Goal: Transaction & Acquisition: Purchase product/service

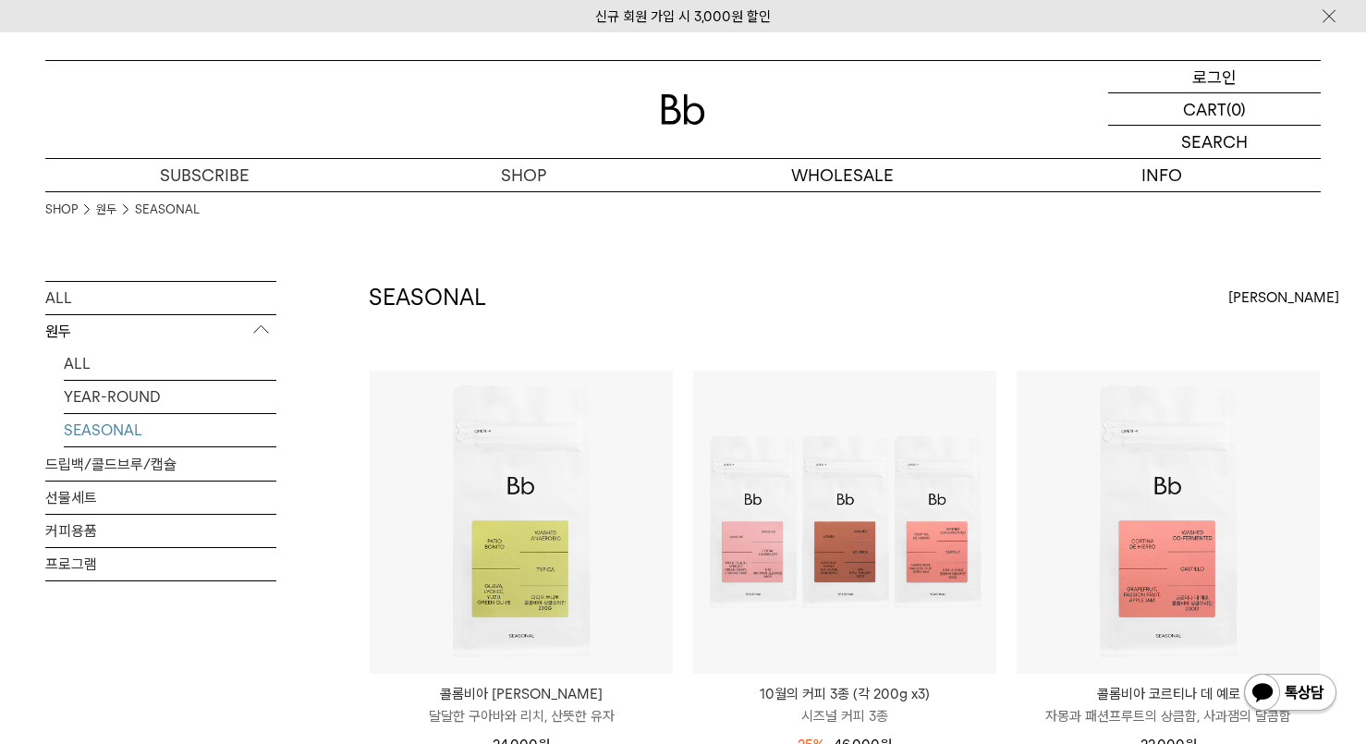
click at [1220, 78] on p "로그인" at bounding box center [1214, 76] width 44 height 31
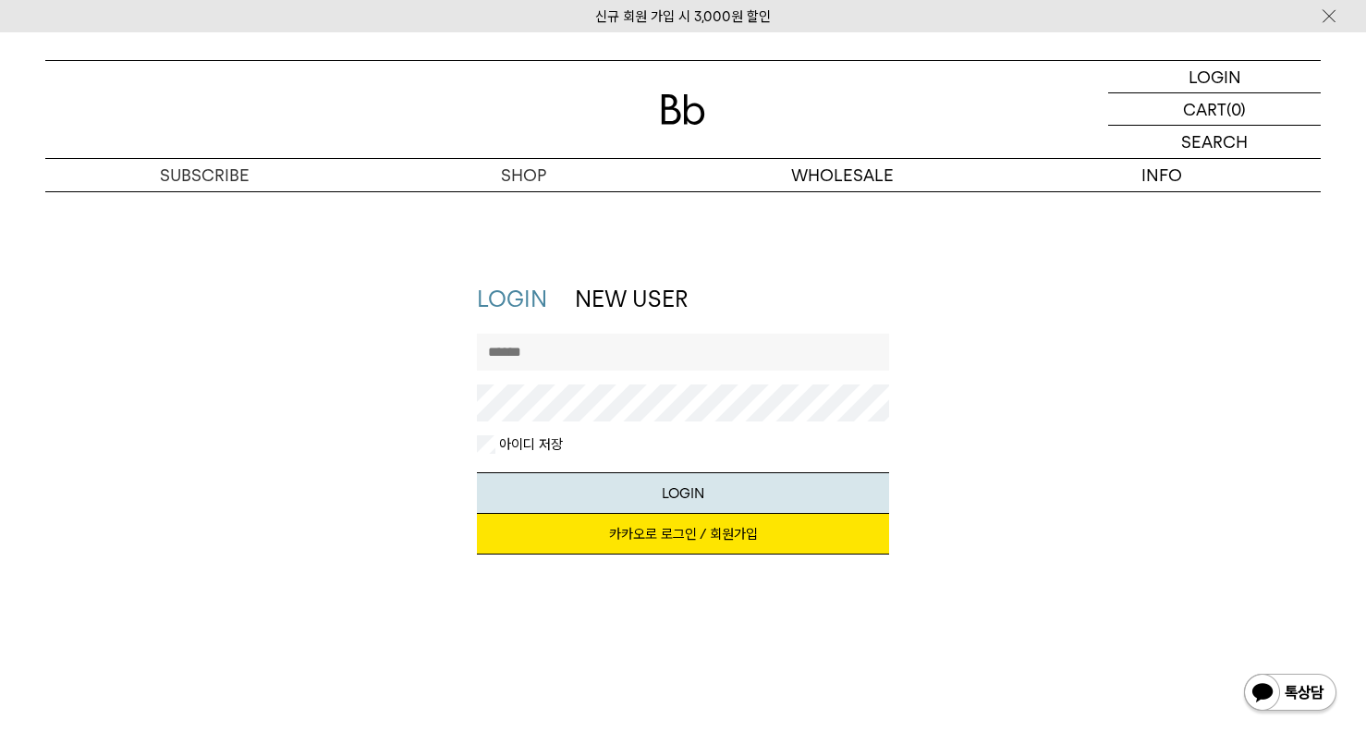
click at [710, 536] on link "카카오로 로그인 / 회원가입" at bounding box center [683, 534] width 413 height 41
click at [676, 114] on img at bounding box center [683, 109] width 44 height 30
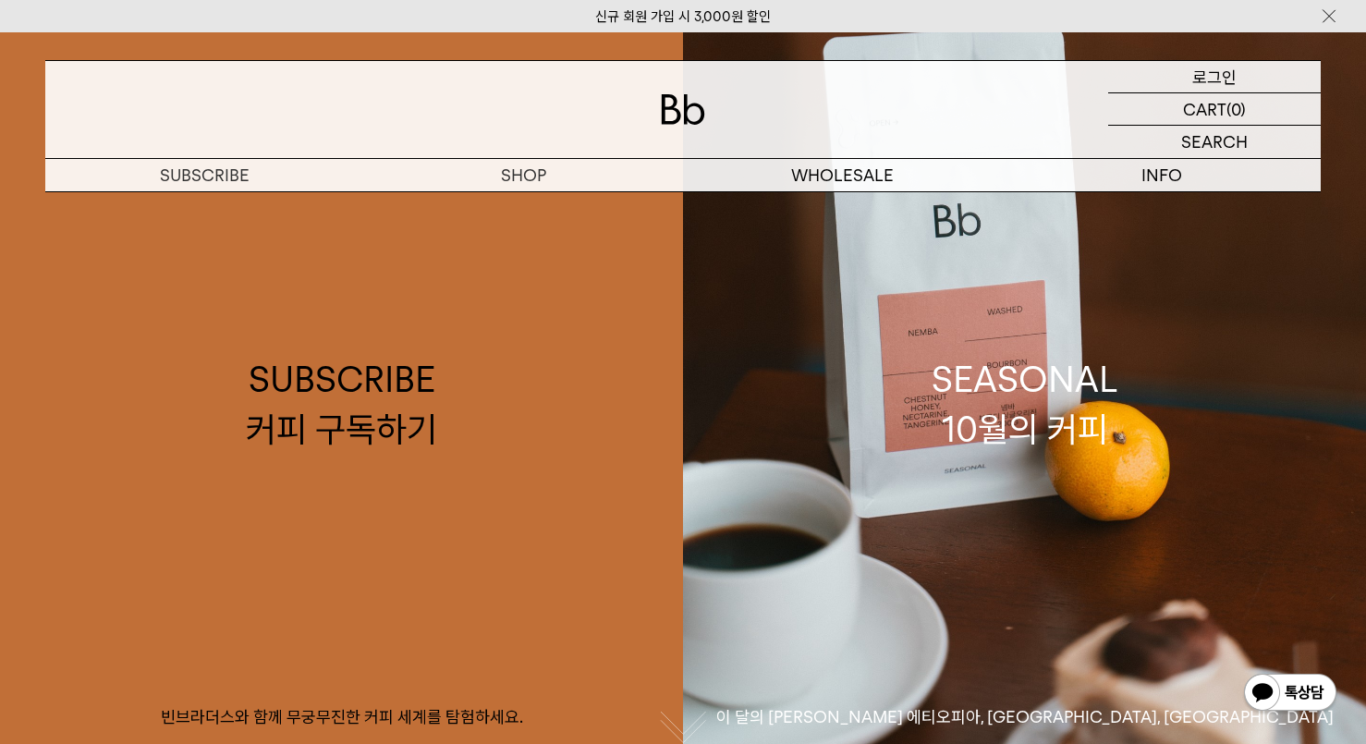
click at [1208, 79] on p "로그인" at bounding box center [1214, 76] width 44 height 31
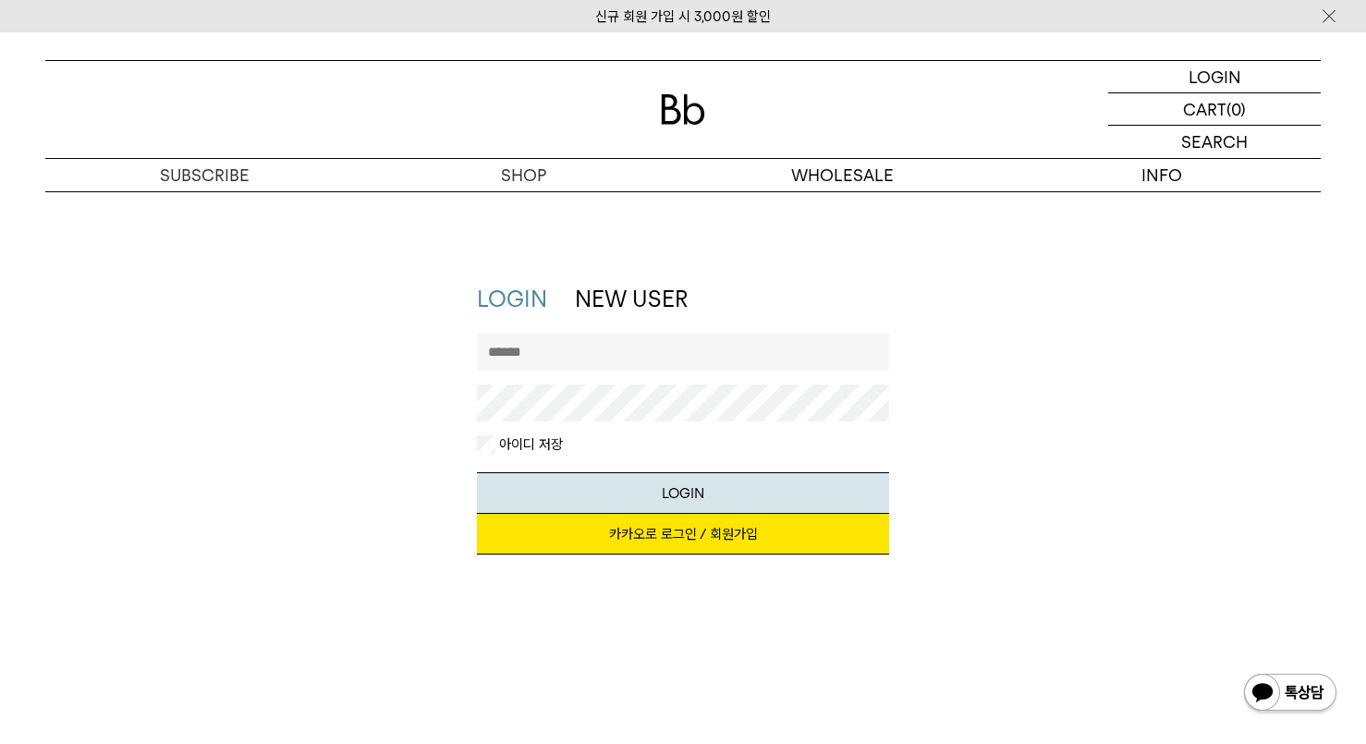
click at [590, 364] on input "text" at bounding box center [683, 352] width 413 height 37
click at [707, 533] on link "카카오로 로그인 / 회원가입" at bounding box center [683, 534] width 413 height 41
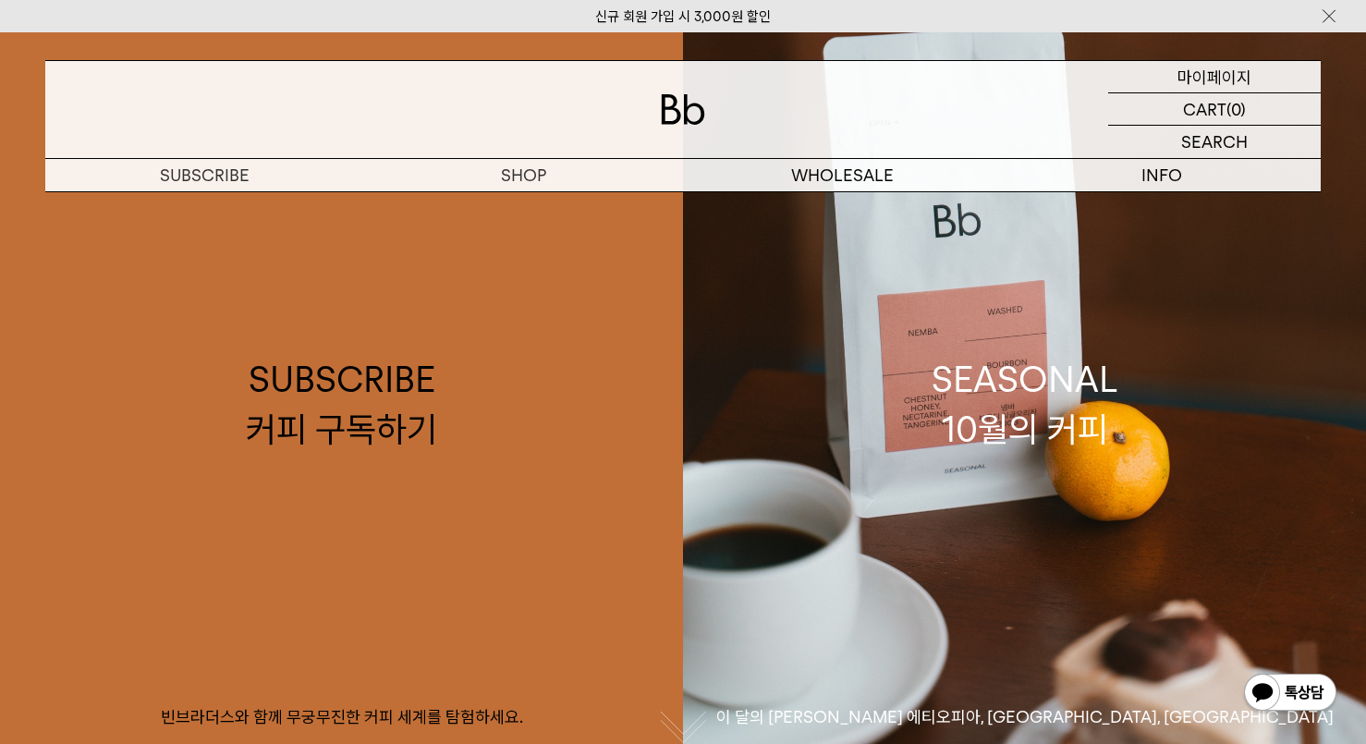
click at [1227, 62] on p "마이페이지" at bounding box center [1214, 76] width 74 height 31
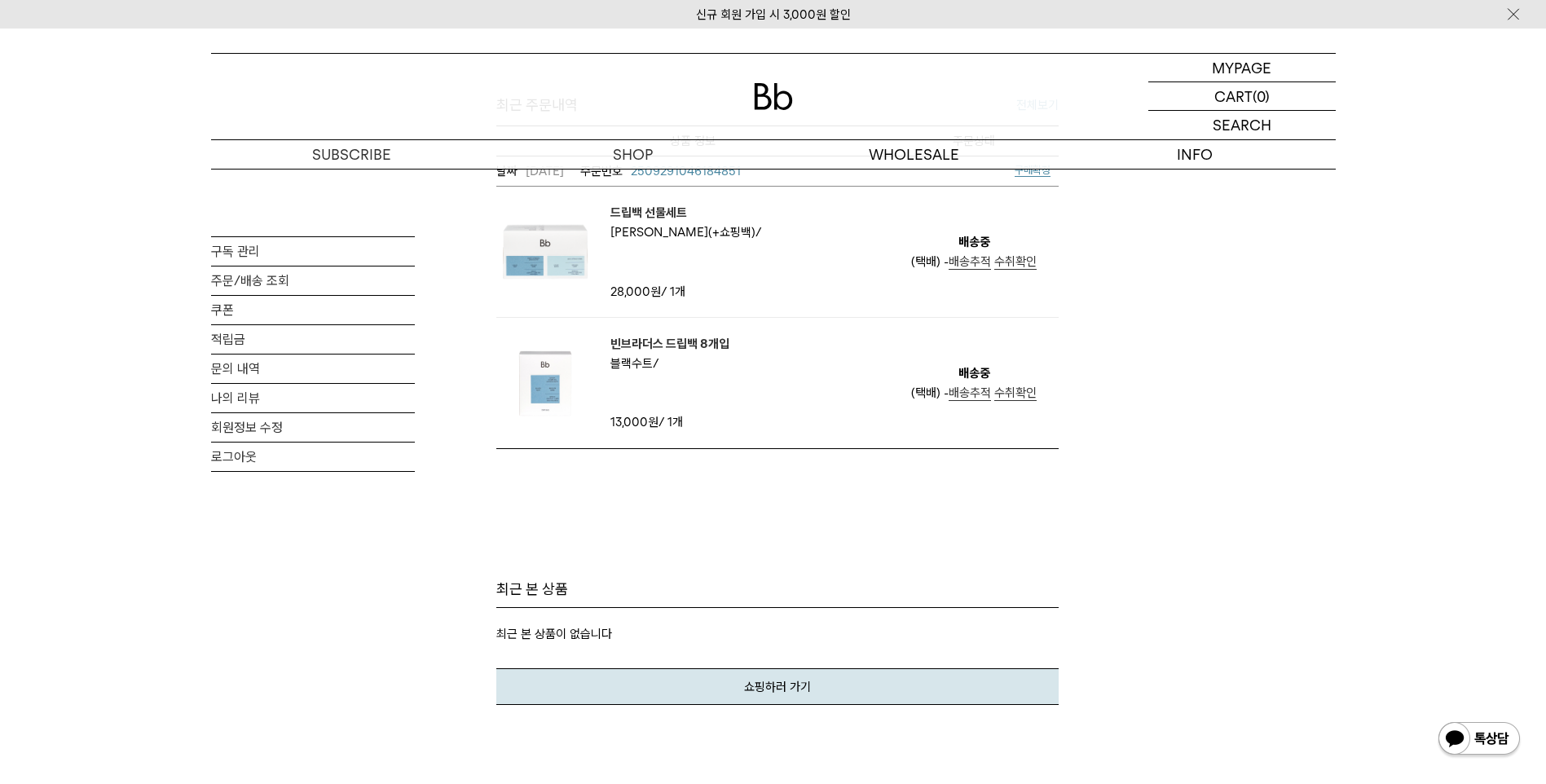
scroll to position [571, 0]
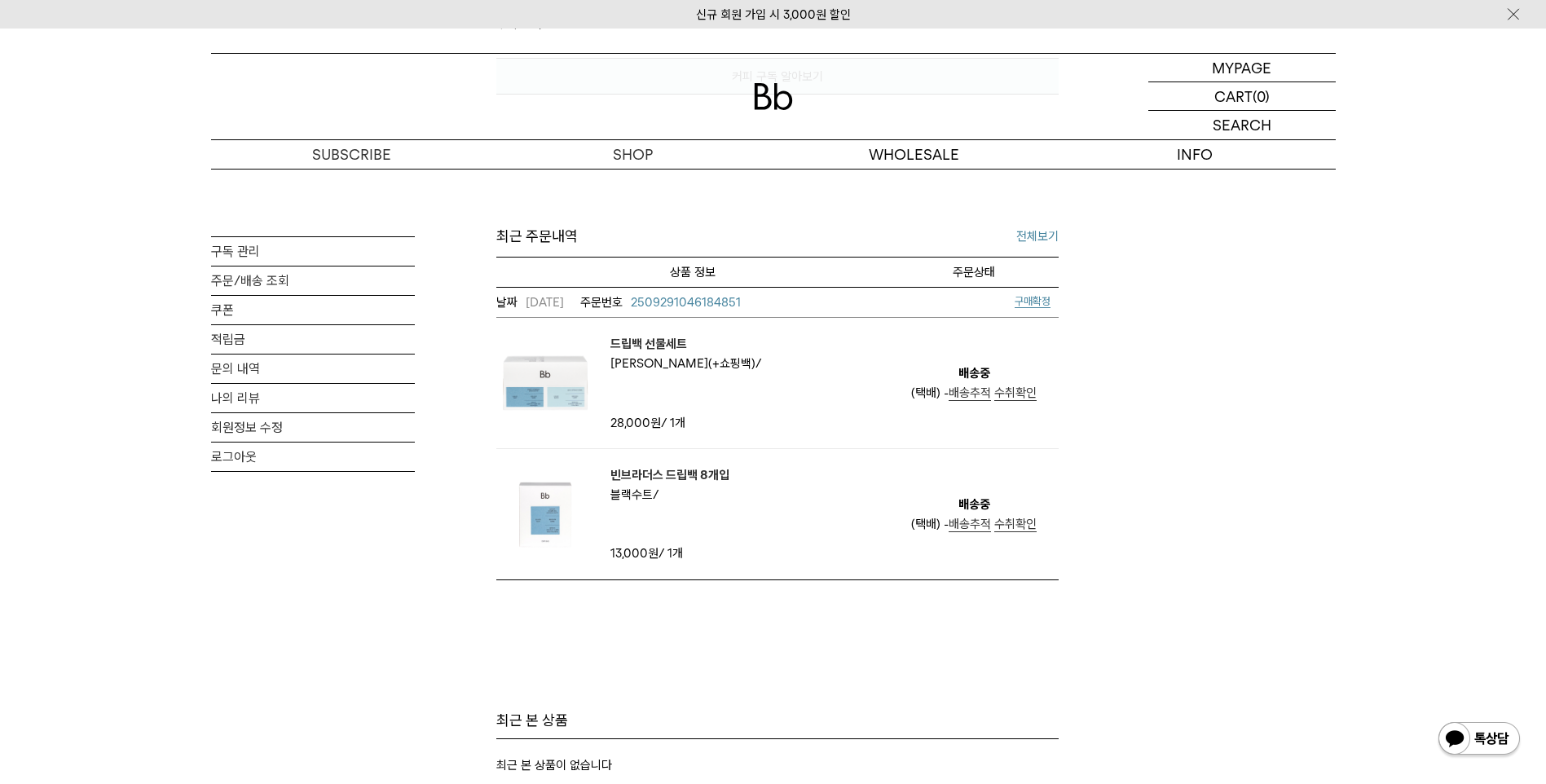
click at [682, 475] on em "빈브라더스 드립백 8개입" at bounding box center [669, 475] width 119 height 19
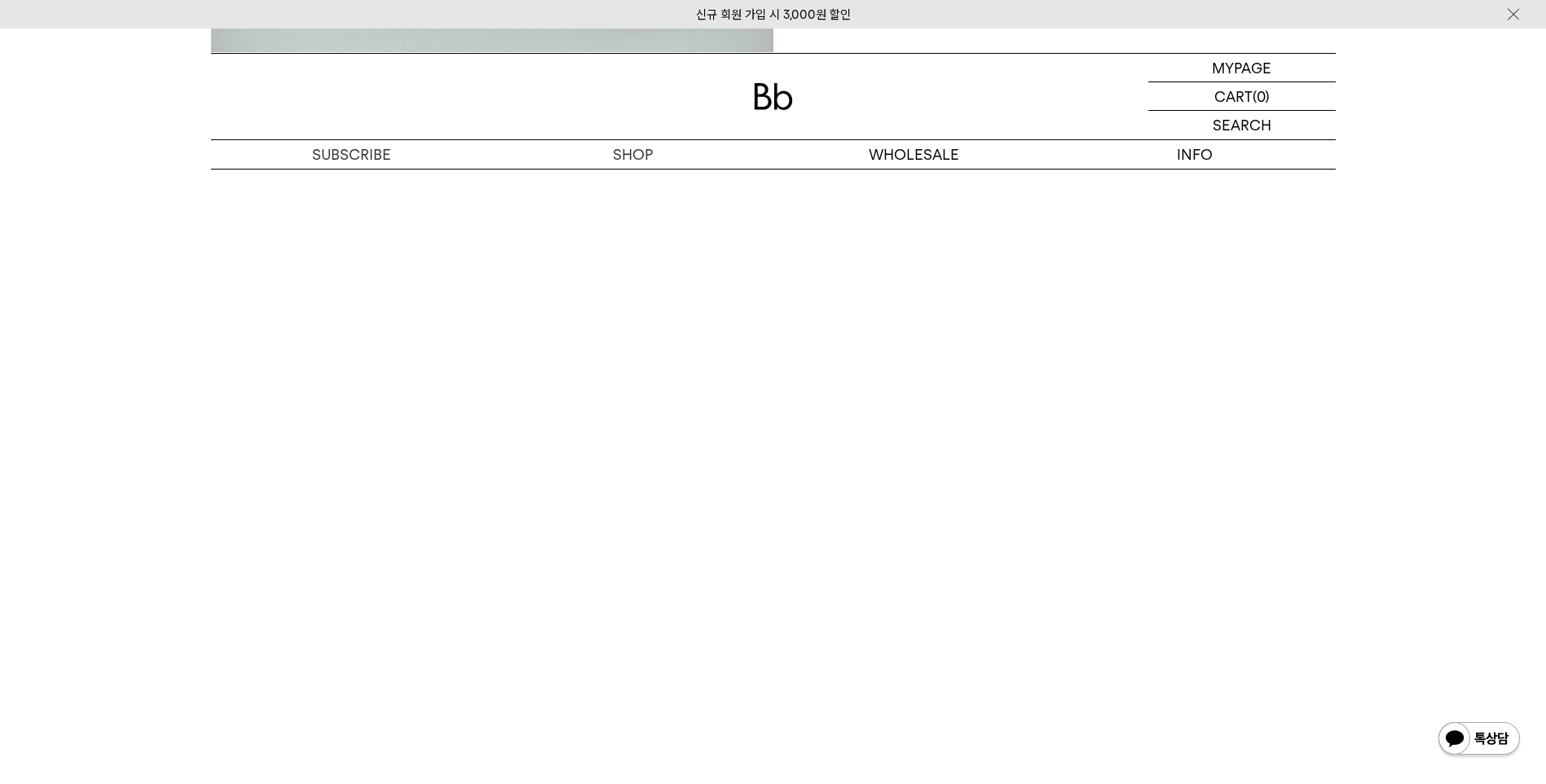
scroll to position [2527, 0]
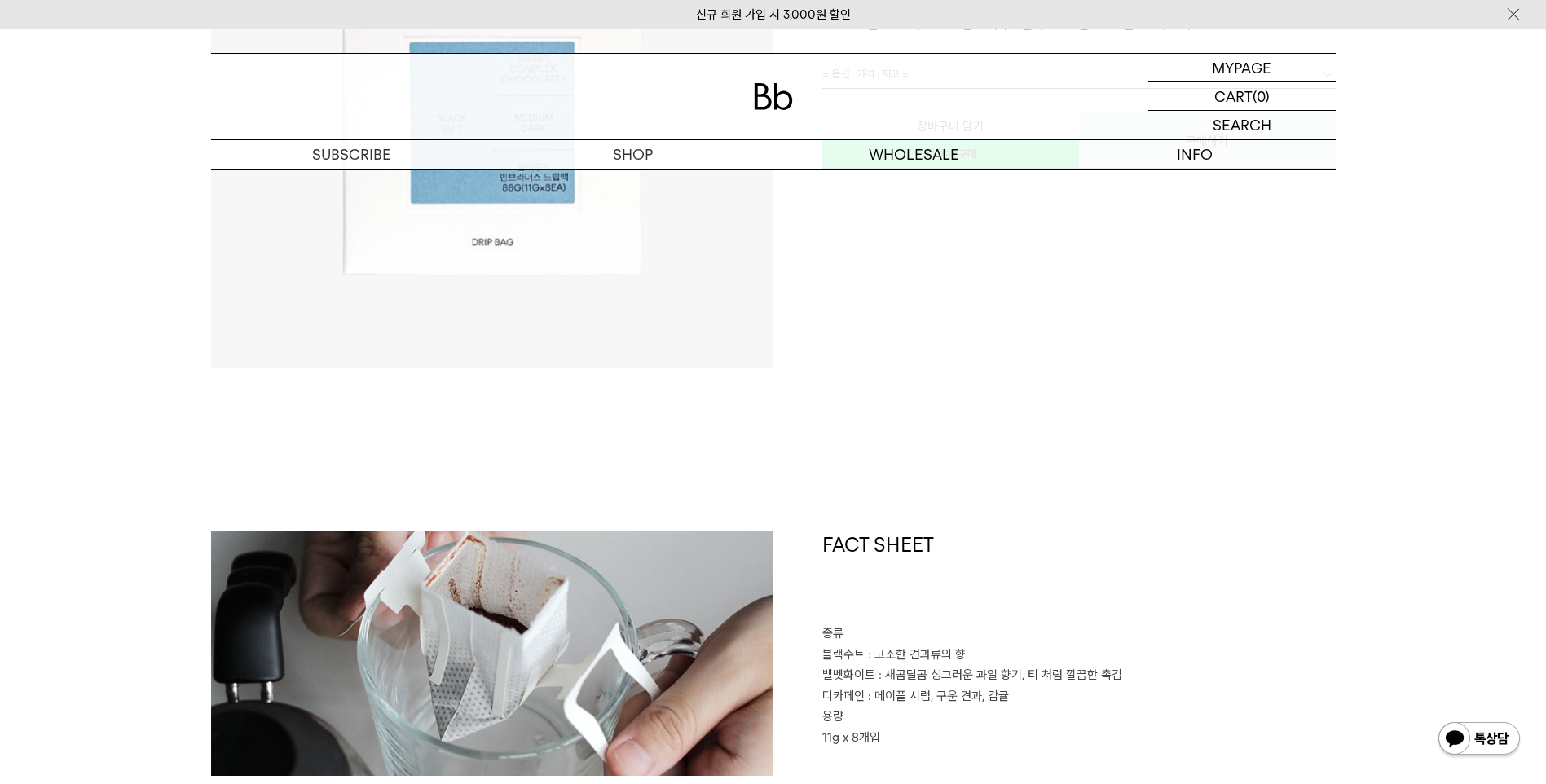
scroll to position [0, 0]
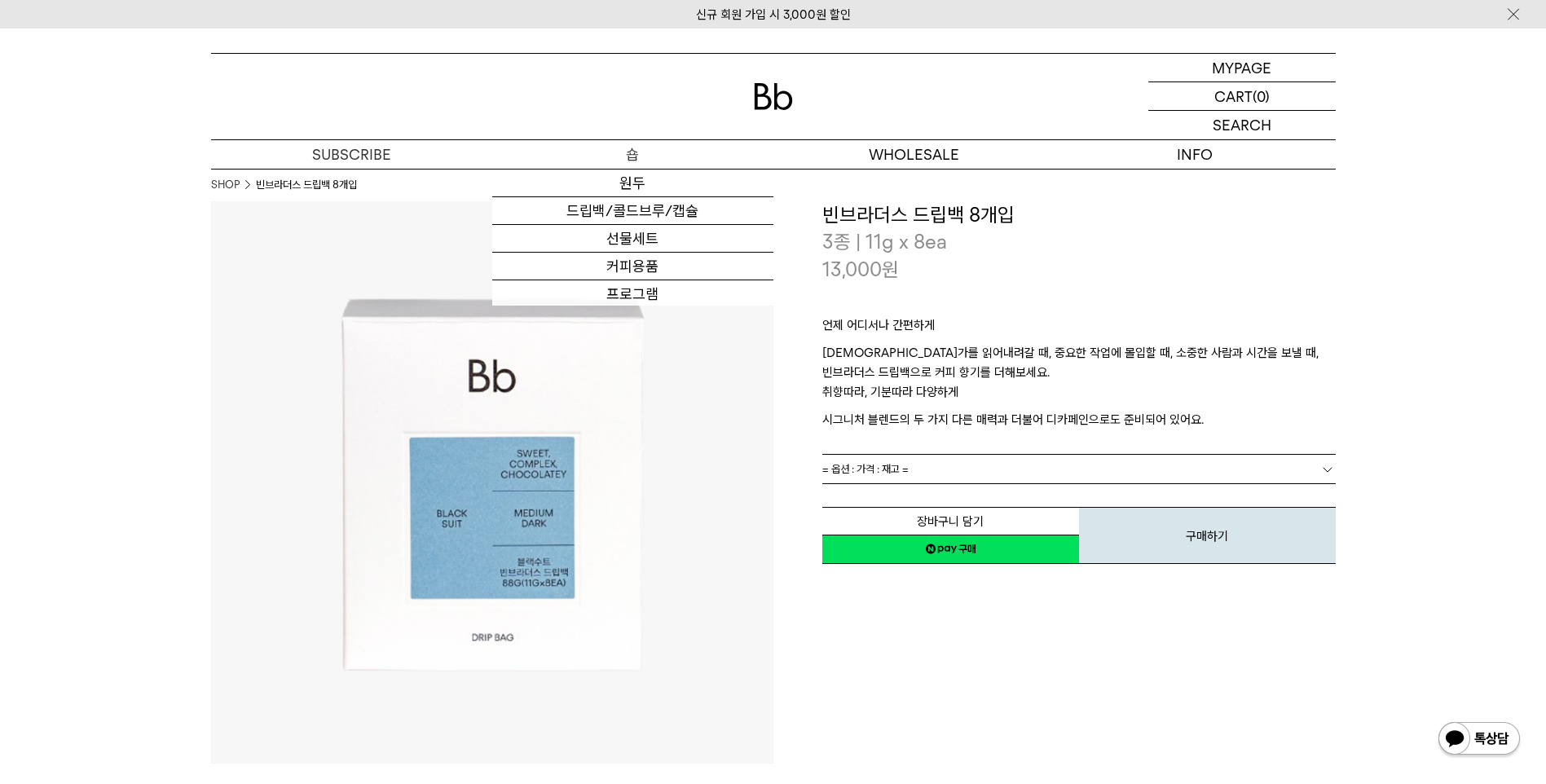
click at [626, 159] on p "숍" at bounding box center [632, 154] width 281 height 28
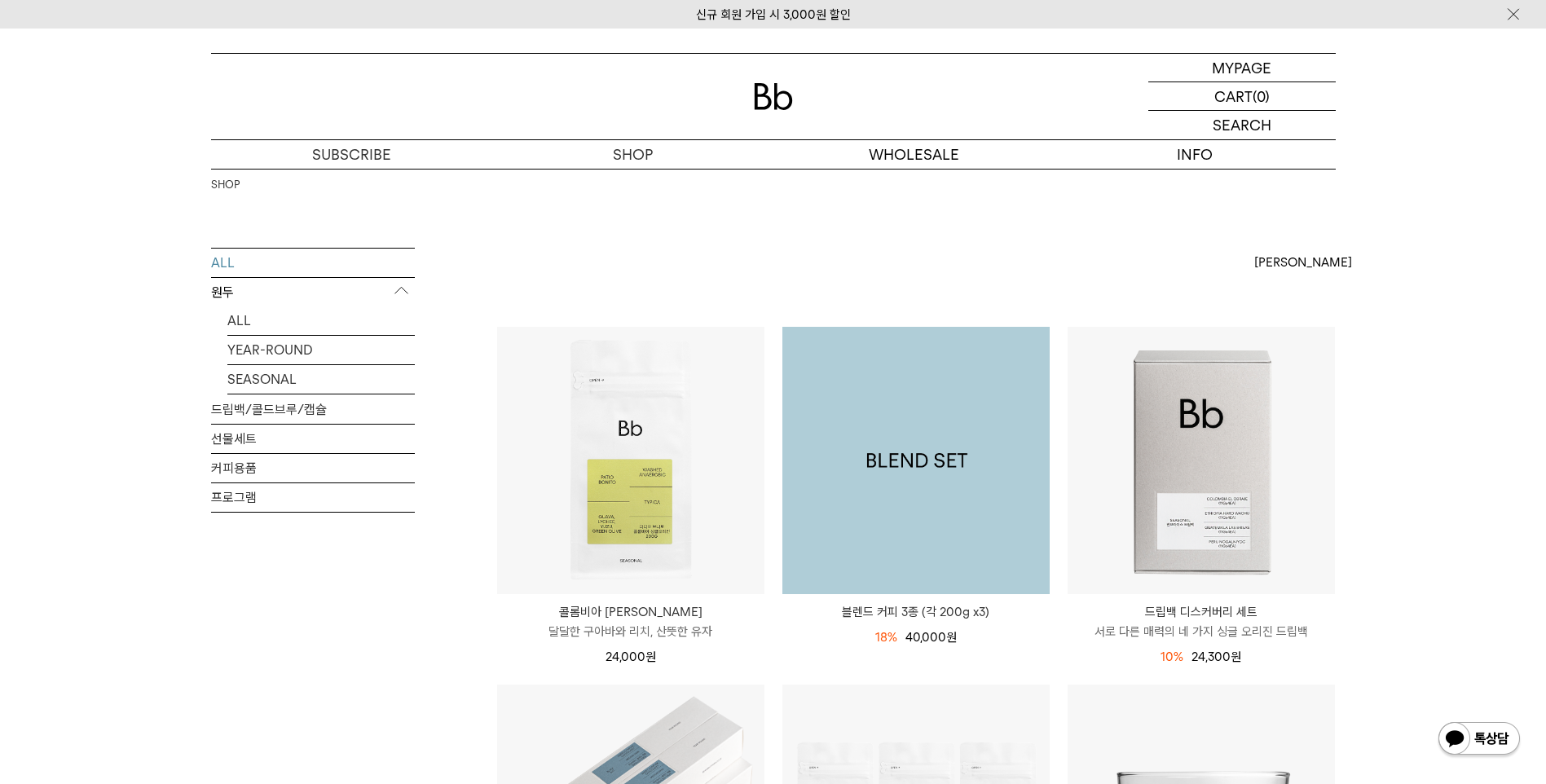
click at [941, 433] on img at bounding box center [915, 460] width 267 height 267
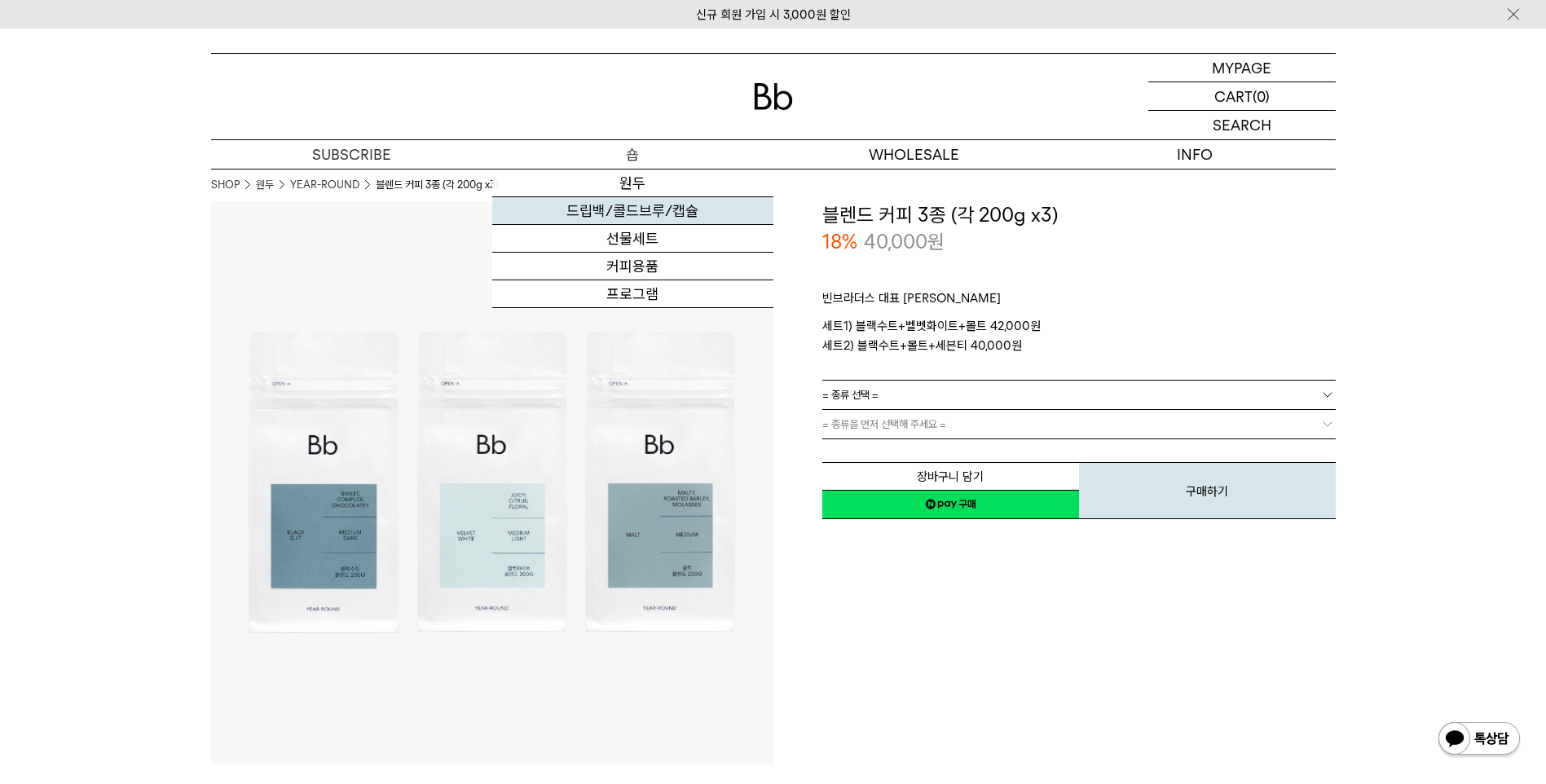
click at [668, 215] on link "드립백/콜드브루/캡슐" at bounding box center [632, 211] width 281 height 27
